Goal: Information Seeking & Learning: Learn about a topic

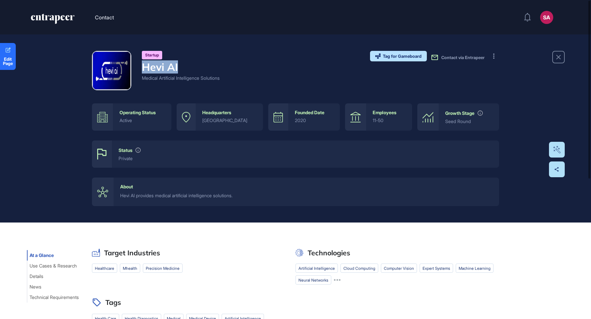
drag, startPoint x: 156, startPoint y: 71, endPoint x: 142, endPoint y: 69, distance: 13.9
click at [142, 69] on h4 "Hevi AI" at bounding box center [181, 67] width 78 height 12
copy h4 "Hevi AI"
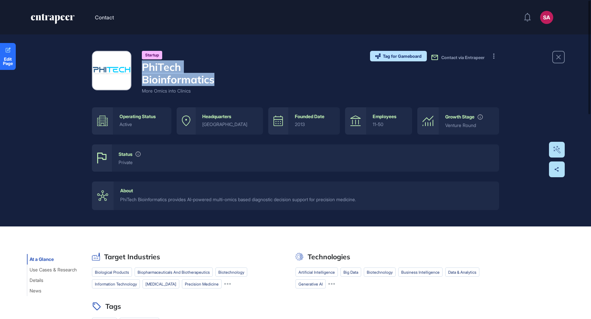
drag, startPoint x: 231, startPoint y: 80, endPoint x: 144, endPoint y: 65, distance: 88.6
click at [144, 65] on h4 "PhiTech Bioinformatics" at bounding box center [198, 73] width 112 height 25
copy h4 "PhiTech Bioinformatics"
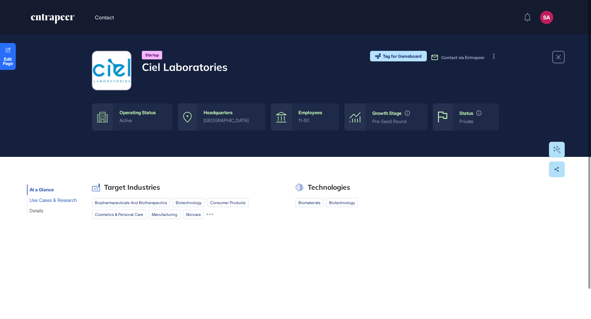
click at [51, 201] on span "Use Cases & Research" at bounding box center [53, 200] width 47 height 5
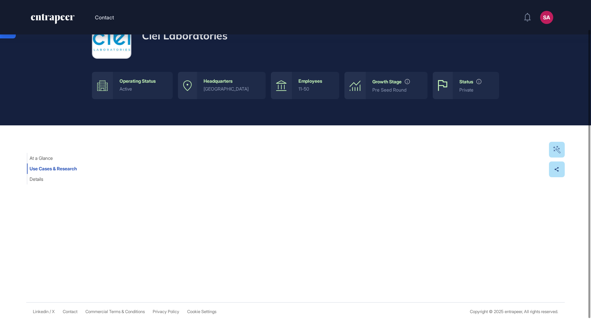
scroll to position [33, 0]
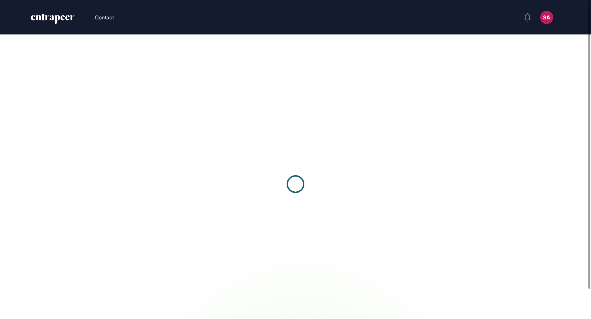
scroll to position [0, 0]
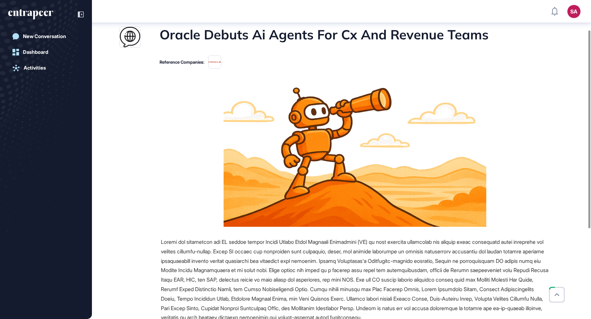
scroll to position [49, 0]
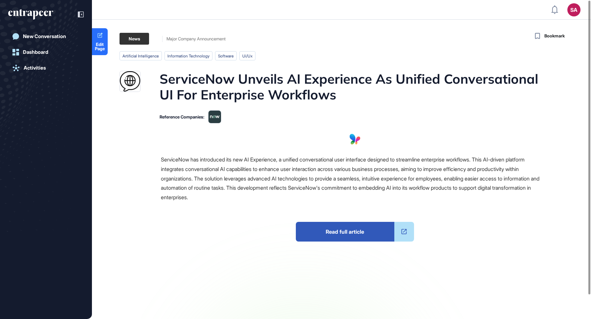
click at [157, 248] on div "Source Reference Companies ServiceNow has introduced its new AI Experience, a u…" at bounding box center [333, 230] width 429 height 193
click at [369, 231] on span "Read full article" at bounding box center [345, 232] width 98 height 20
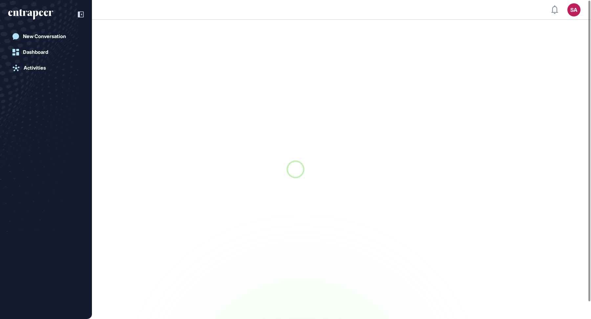
scroll to position [0, 0]
